Goal: Entertainment & Leisure: Consume media (video, audio)

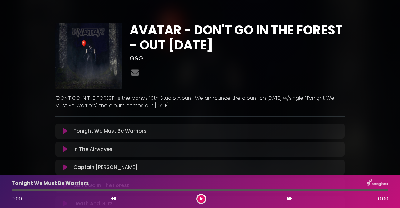
scroll to position [63, 0]
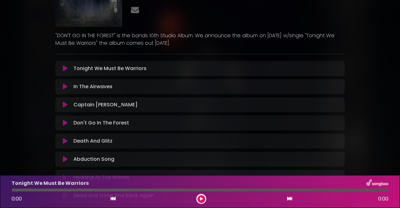
click at [67, 67] on icon at bounding box center [65, 68] width 5 height 6
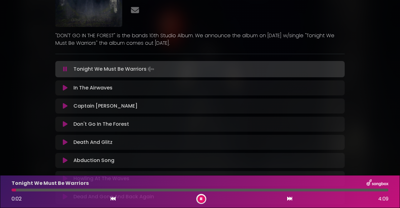
click at [29, 109] on div "AVATAR - DON'T GO IN THE FOREST - OUT [DATE] G&G" at bounding box center [200, 98] width 357 height 306
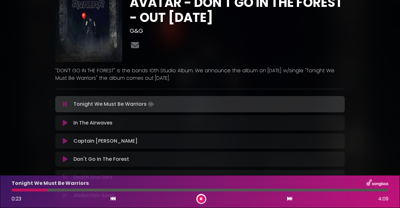
scroll to position [0, 0]
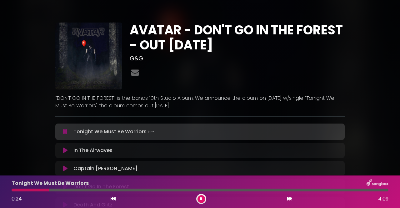
click at [133, 55] on h3 "G&G" at bounding box center [237, 58] width 215 height 7
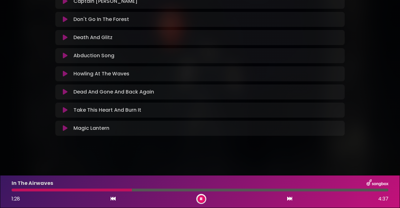
scroll to position [73, 0]
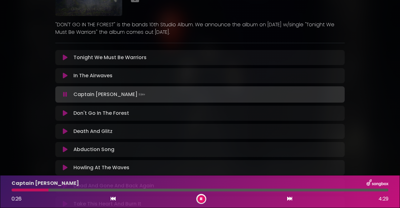
click at [67, 93] on button at bounding box center [65, 94] width 12 height 6
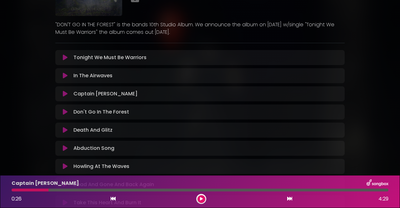
scroll to position [0, 0]
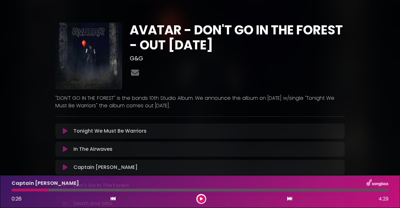
click at [91, 41] on img at bounding box center [88, 56] width 67 height 67
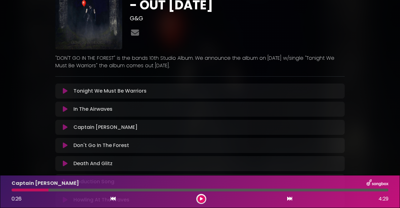
scroll to position [63, 0]
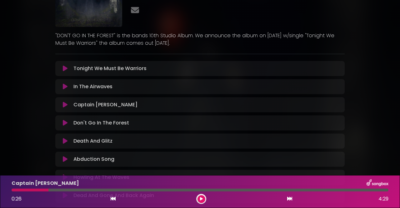
click at [63, 105] on icon at bounding box center [65, 105] width 5 height 6
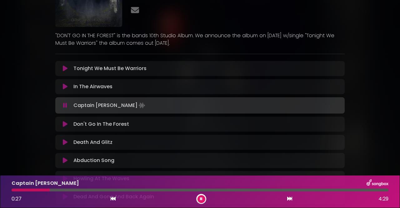
click at [203, 200] on button at bounding box center [202, 199] width 8 height 8
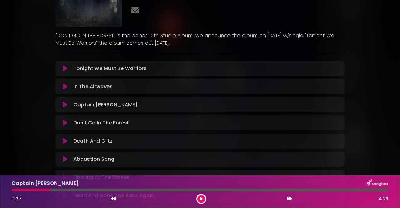
click at [64, 106] on icon at bounding box center [65, 105] width 5 height 6
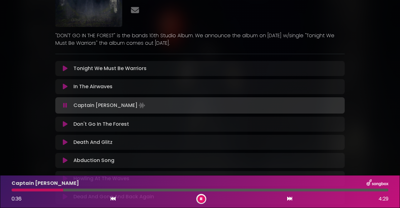
click at [201, 200] on icon at bounding box center [201, 199] width 3 height 4
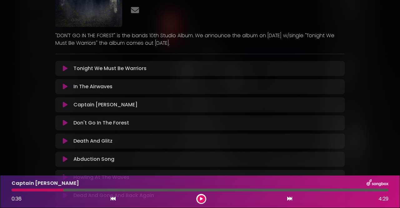
click at [62, 102] on button at bounding box center [65, 105] width 12 height 6
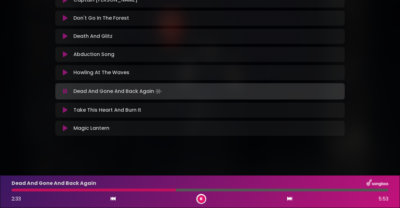
scroll to position [136, 0]
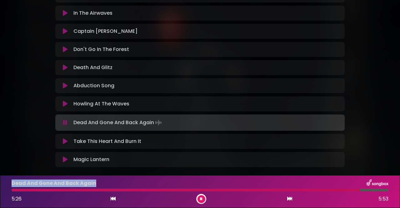
drag, startPoint x: 9, startPoint y: 185, endPoint x: 97, endPoint y: 181, distance: 88.0
click at [97, 181] on div "Dead And Gone And Back Again" at bounding box center [200, 183] width 385 height 8
copy p "Dead And Gone And Back Again"
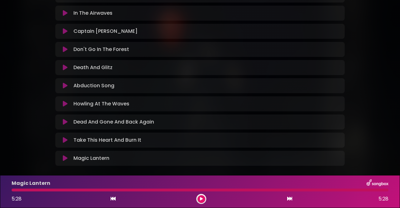
scroll to position [0, 0]
